Goal: Task Accomplishment & Management: Use online tool/utility

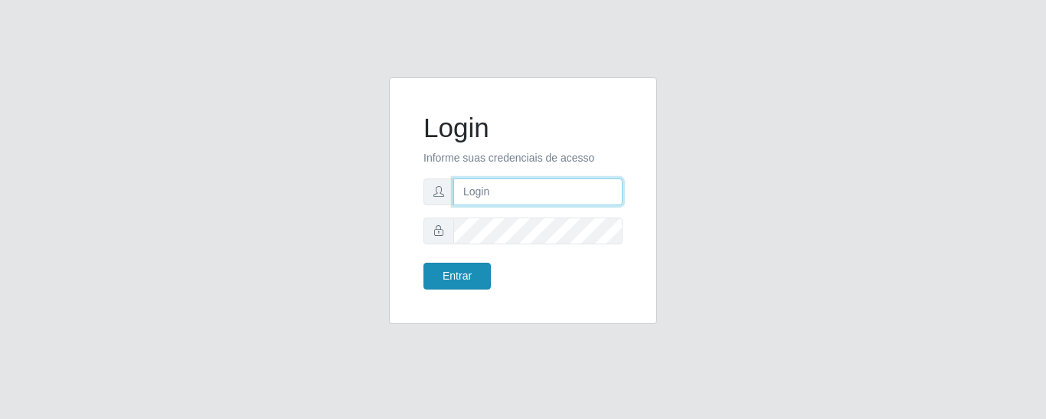
type input "precobom@rejane"
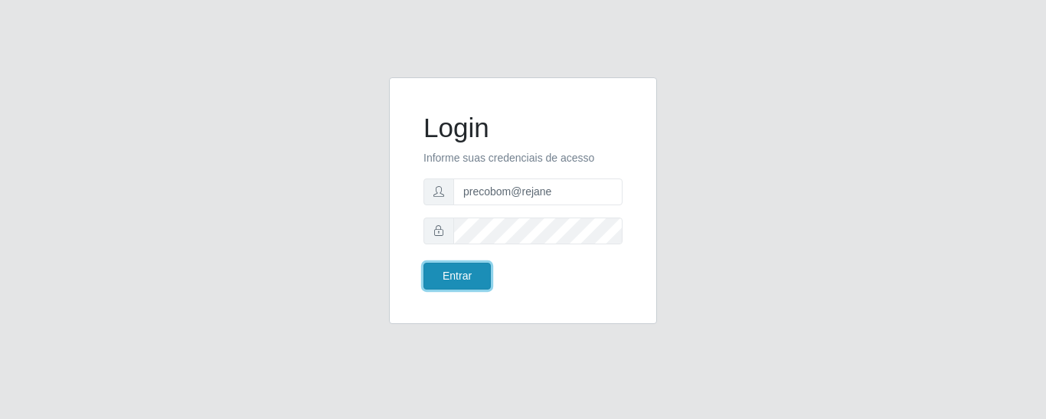
click at [460, 276] on button "Entrar" at bounding box center [457, 276] width 67 height 27
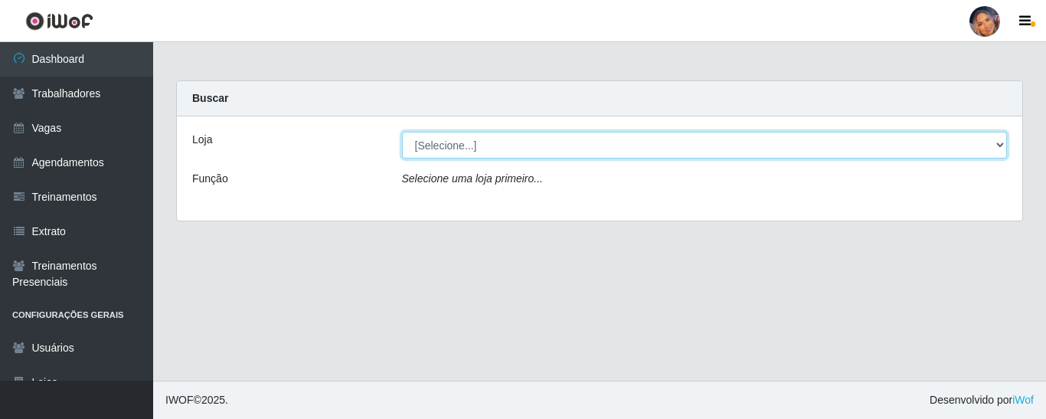
click at [467, 146] on select "[Selecione...] Supermercado Preço Bom" at bounding box center [705, 145] width 606 height 27
select select "169"
click at [402, 132] on select "[Selecione...] Supermercado Preço Bom" at bounding box center [705, 145] width 606 height 27
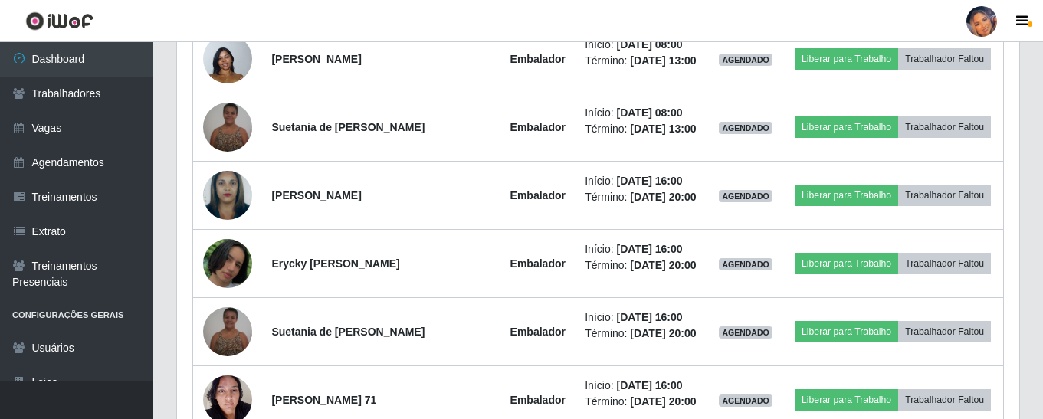
scroll to position [488, 0]
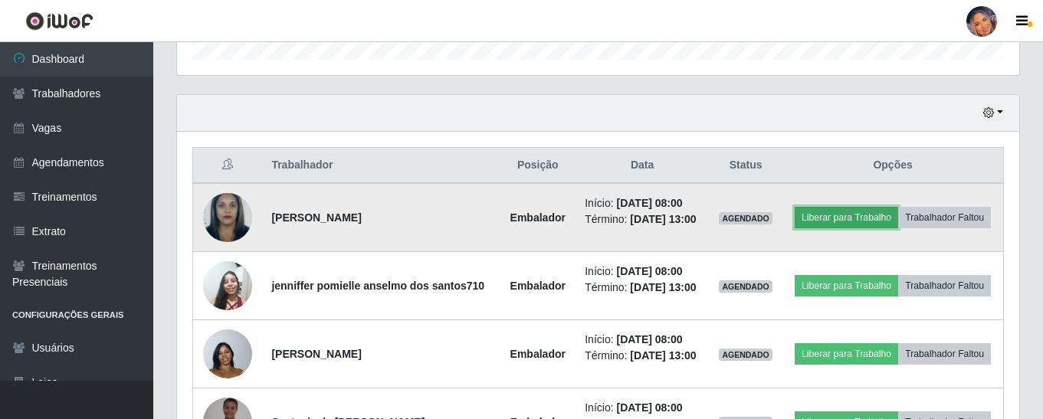
click at [873, 215] on button "Liberar para Trabalho" at bounding box center [845, 217] width 103 height 21
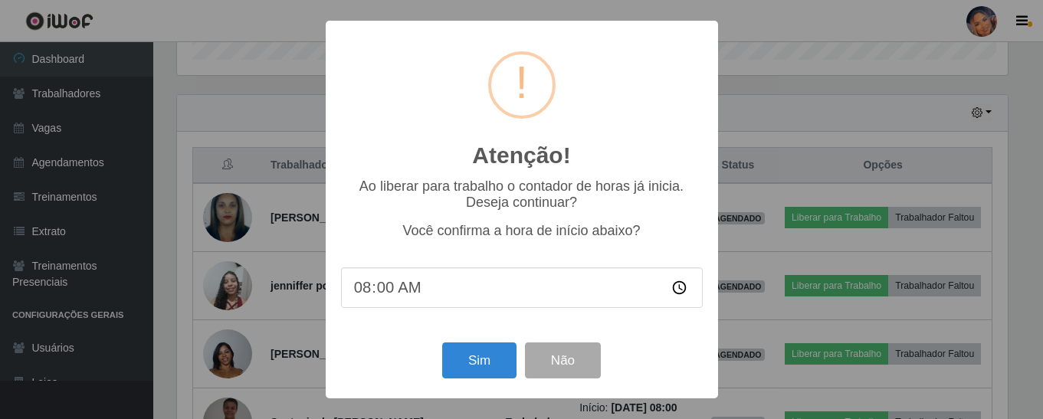
scroll to position [318, 834]
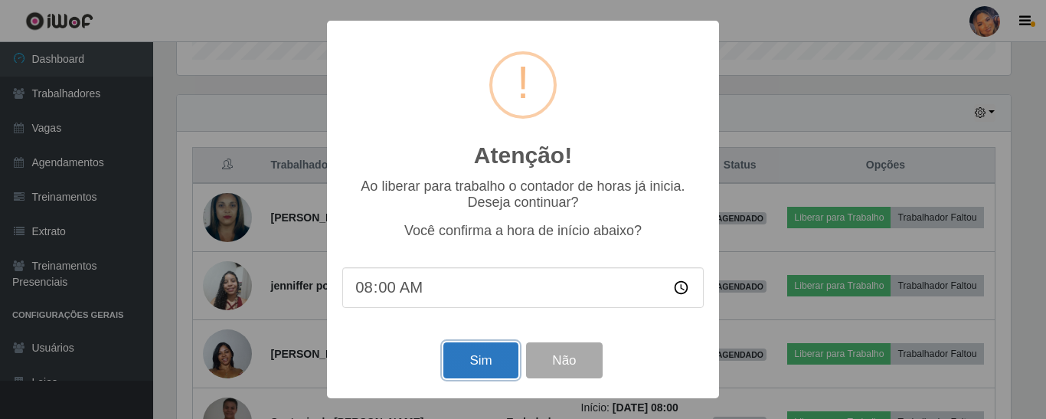
click at [467, 360] on button "Sim" at bounding box center [481, 360] width 74 height 36
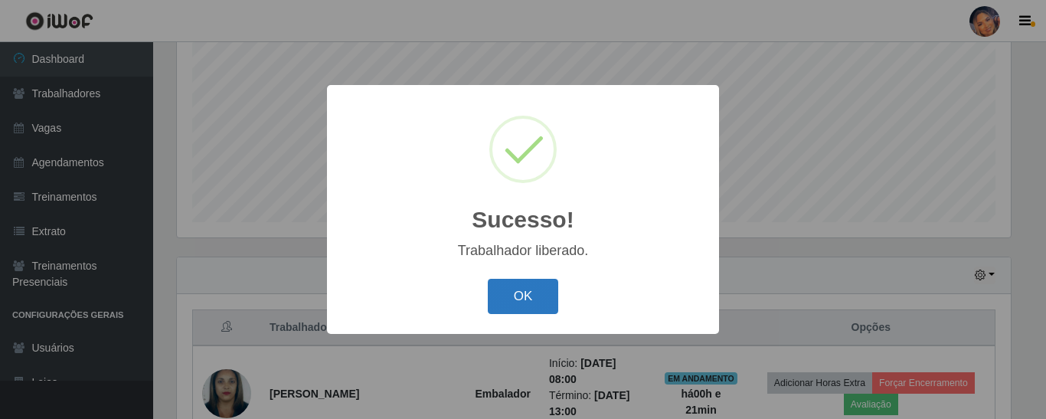
click at [536, 298] on button "OK" at bounding box center [523, 297] width 71 height 36
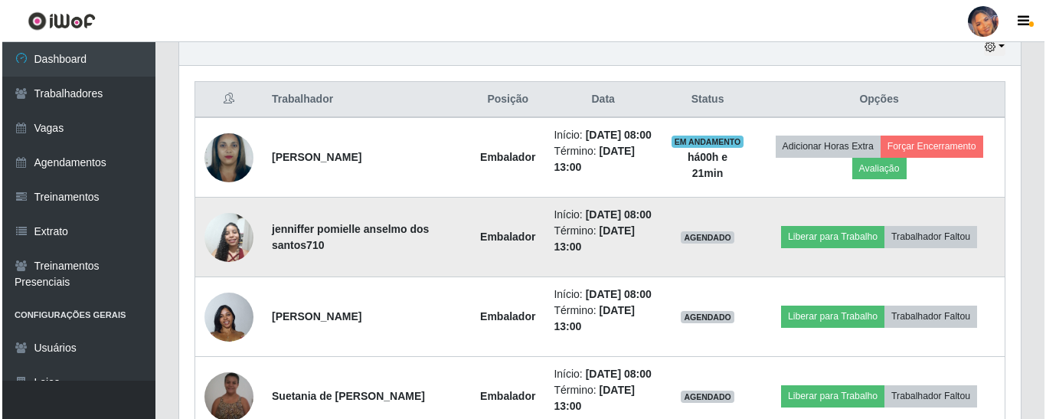
scroll to position [555, 0]
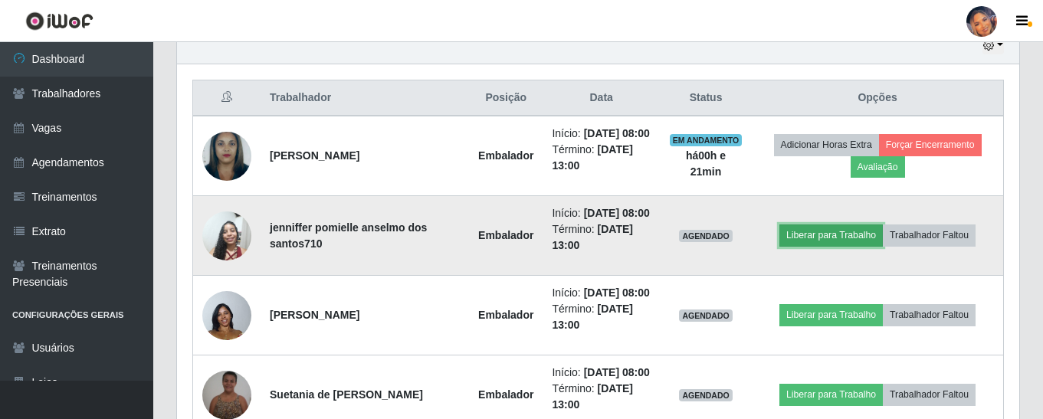
click at [805, 246] on button "Liberar para Trabalho" at bounding box center [830, 234] width 103 height 21
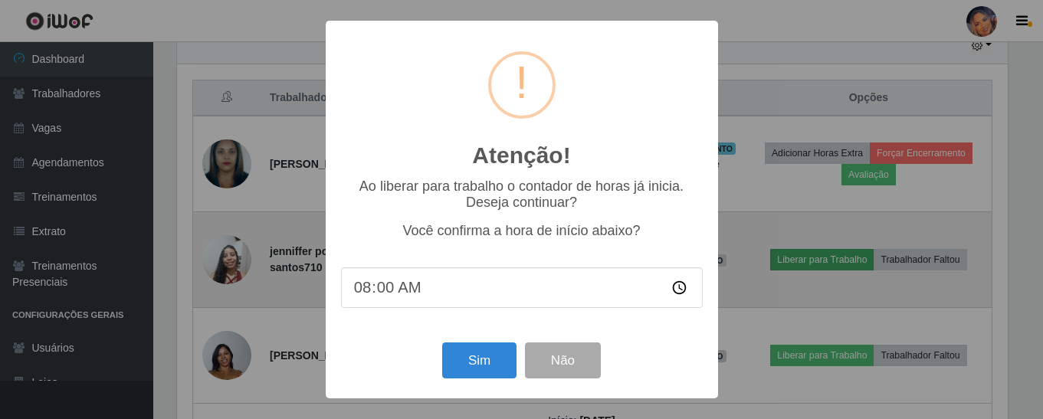
scroll to position [318, 834]
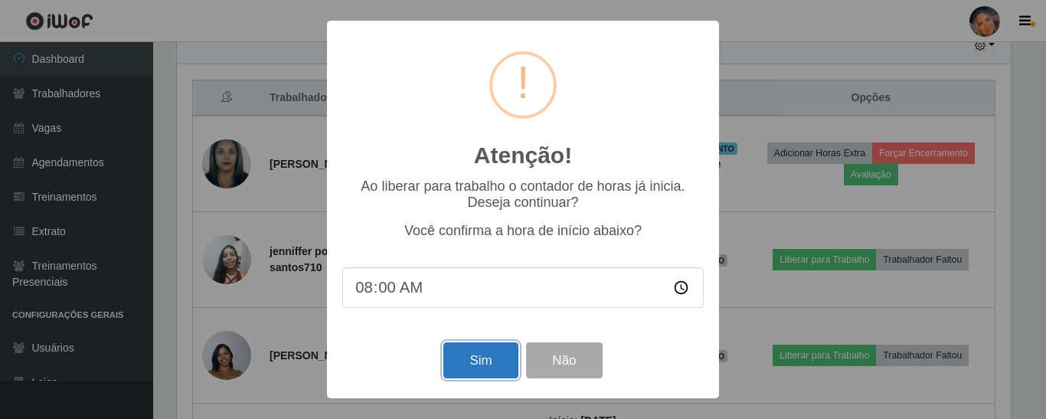
click at [484, 356] on button "Sim" at bounding box center [481, 360] width 74 height 36
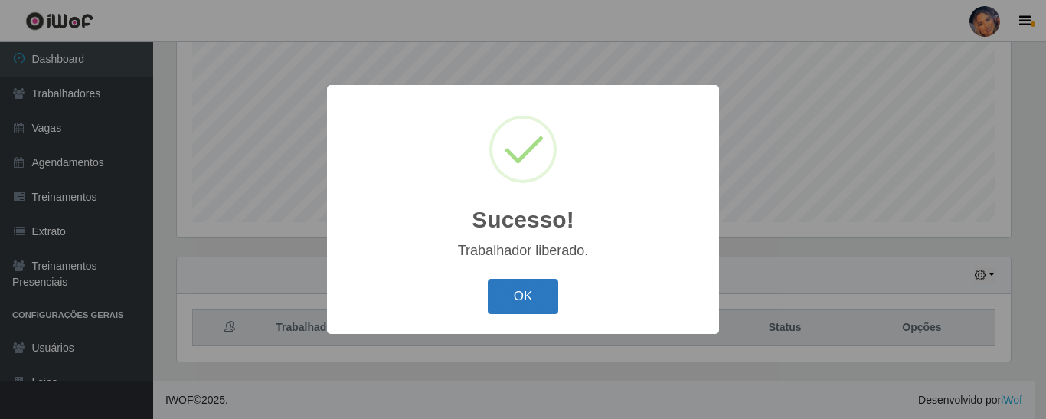
click at [515, 298] on button "OK" at bounding box center [523, 297] width 71 height 36
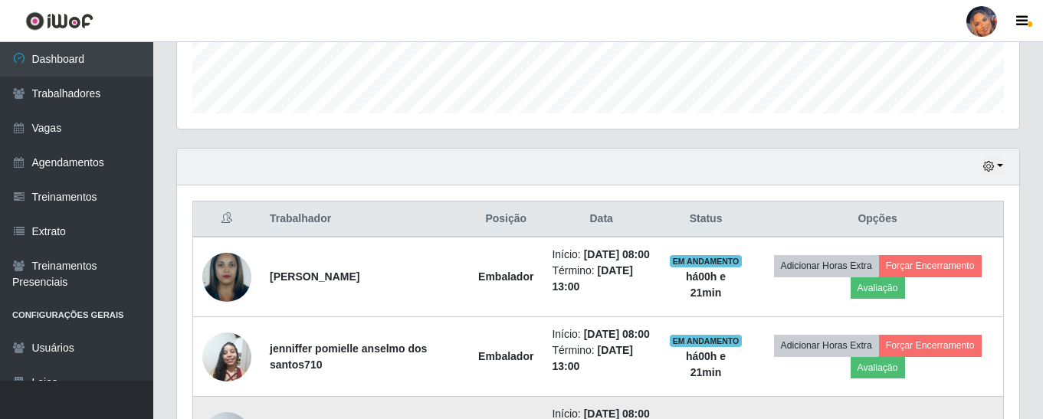
scroll to position [632, 0]
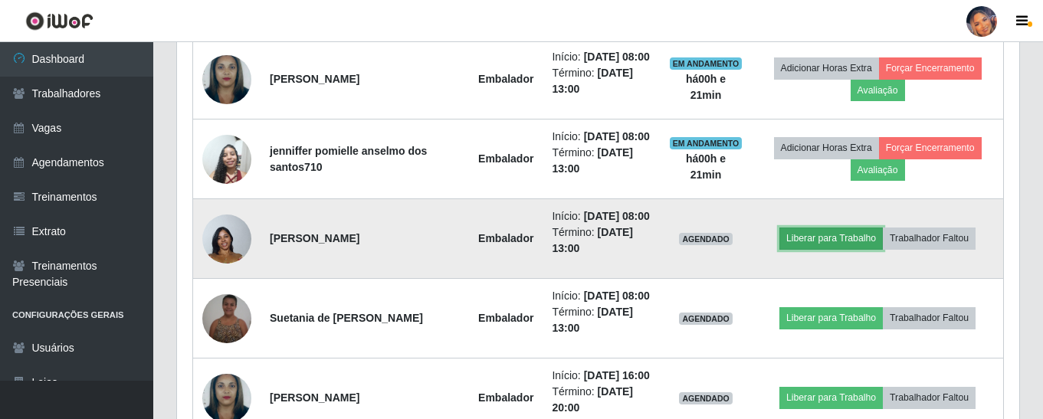
click at [844, 249] on button "Liberar para Trabalho" at bounding box center [830, 238] width 103 height 21
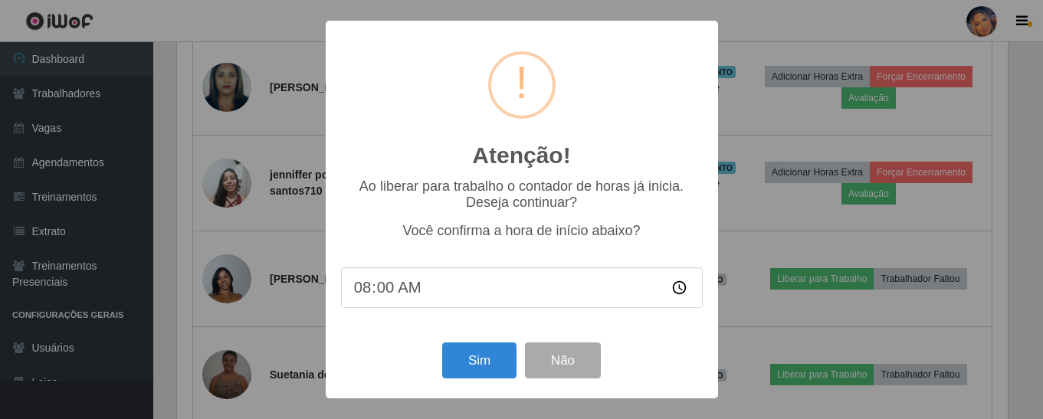
scroll to position [318, 834]
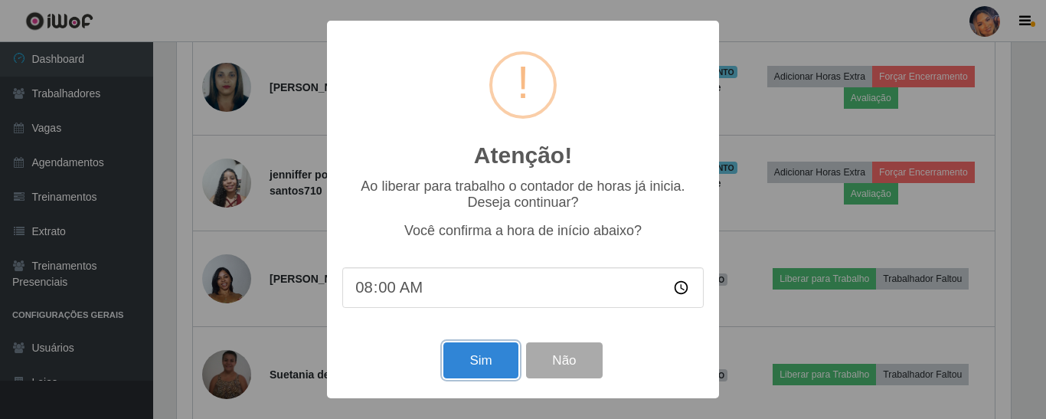
click at [477, 362] on button "Sim" at bounding box center [481, 360] width 74 height 36
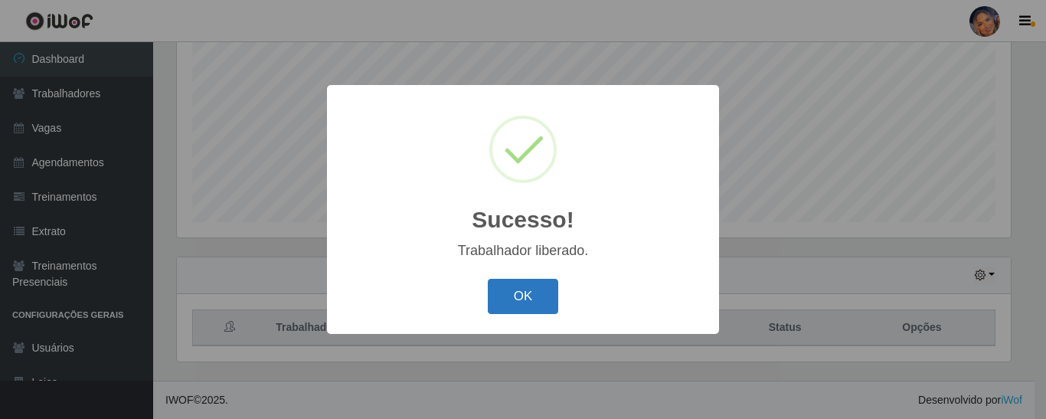
click at [509, 294] on button "OK" at bounding box center [523, 297] width 71 height 36
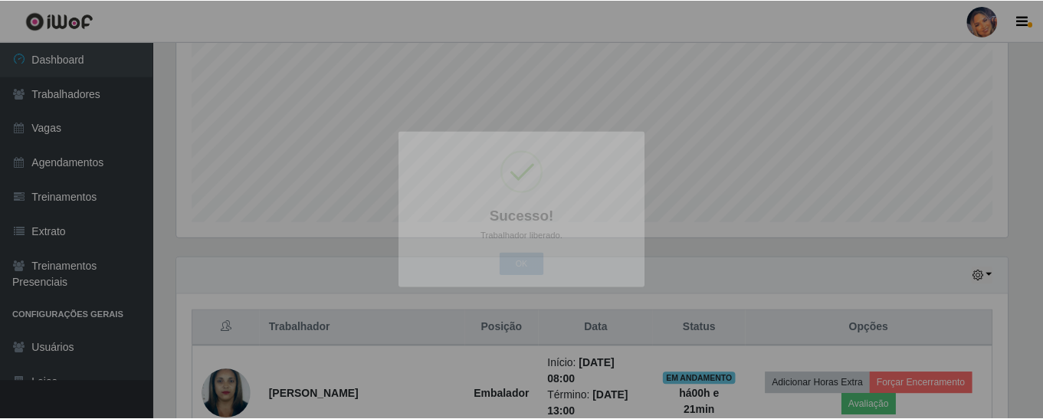
scroll to position [0, 0]
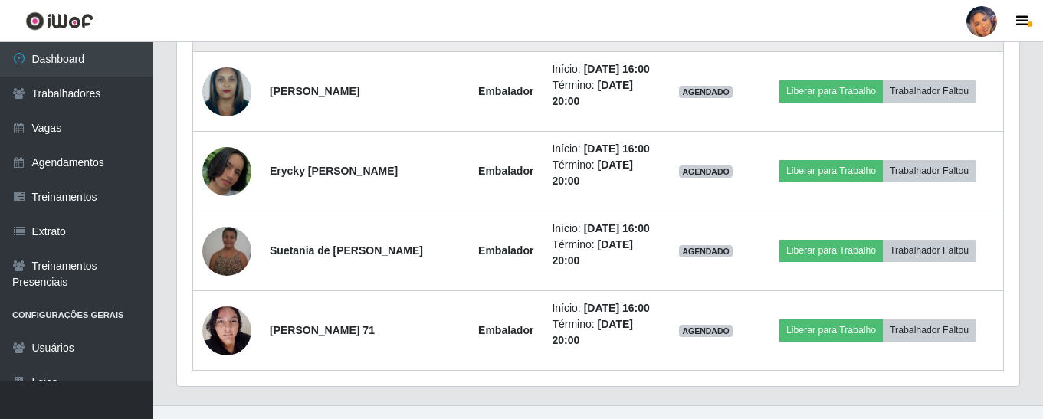
click at [815, 22] on button "Liberar para Trabalho" at bounding box center [830, 11] width 103 height 21
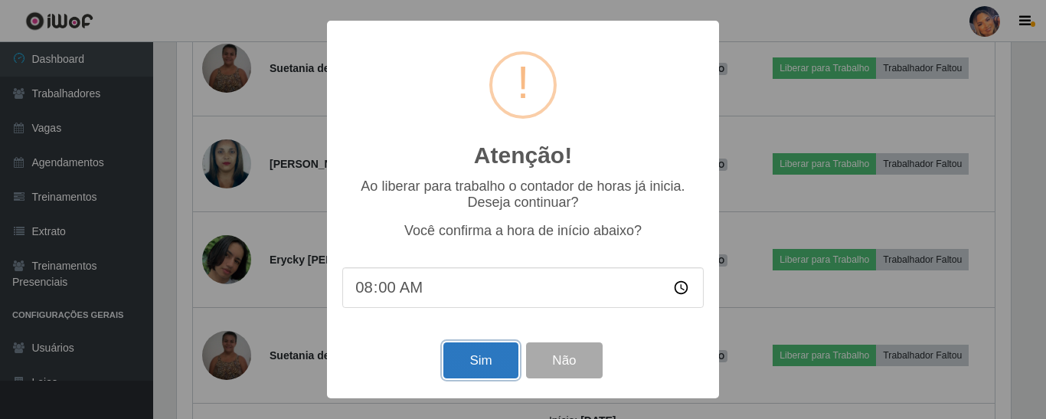
click at [483, 360] on button "Sim" at bounding box center [481, 360] width 74 height 36
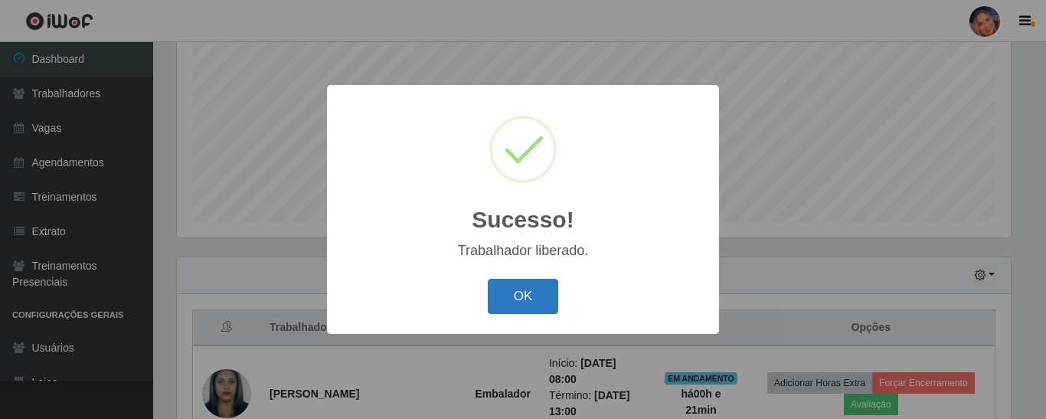
click at [521, 294] on button "OK" at bounding box center [523, 297] width 71 height 36
